Goal: Complete application form

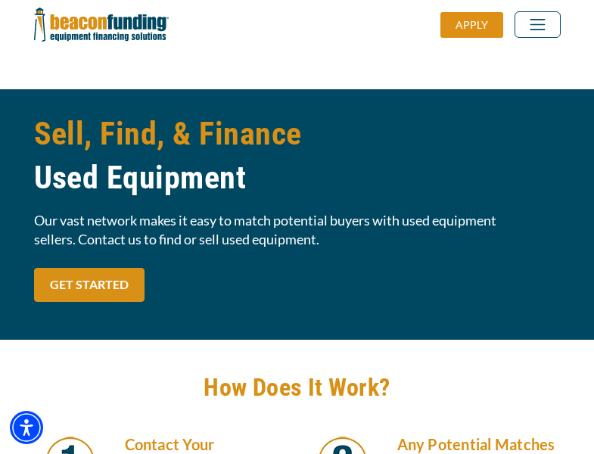
scroll to position [1285, 0]
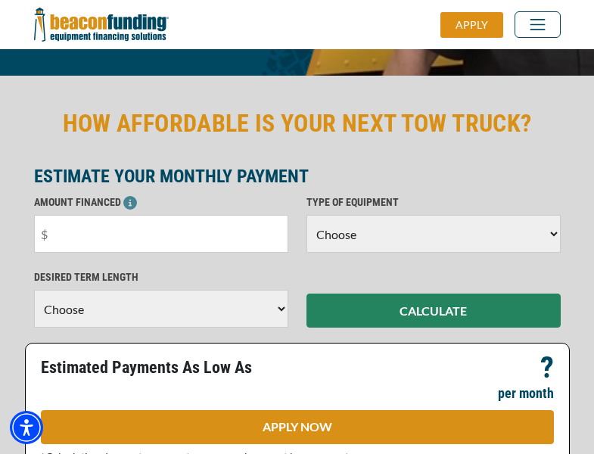
scroll to position [369, 0]
